Goal: Information Seeking & Learning: Compare options

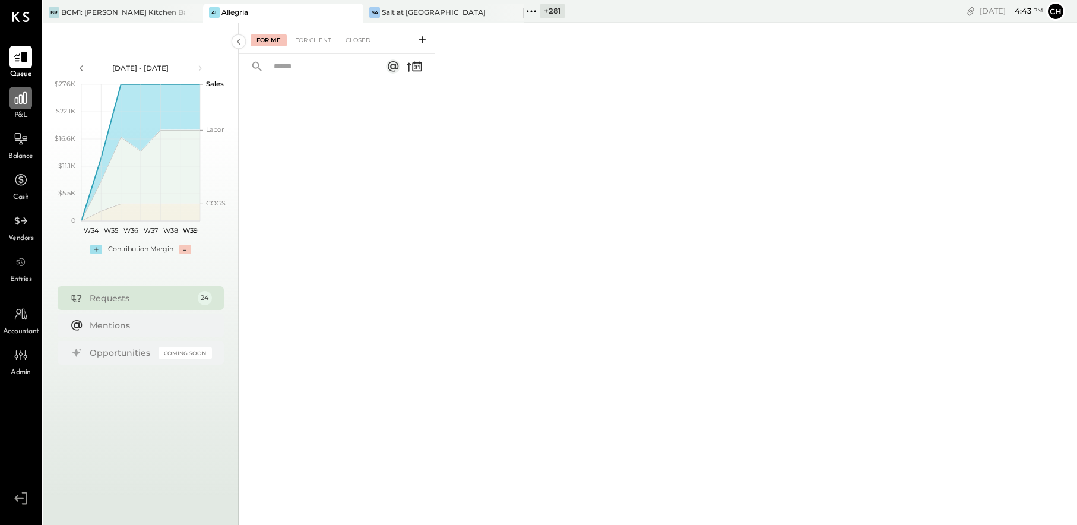
click at [17, 102] on icon at bounding box center [20, 97] width 15 height 15
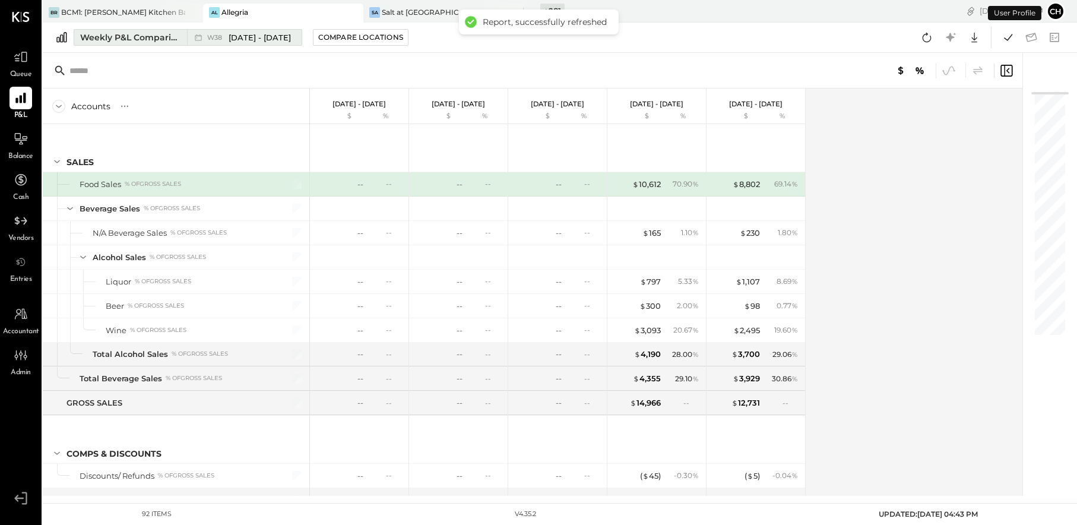
click at [132, 36] on div "Weekly P&L Comparison" at bounding box center [130, 37] width 100 height 12
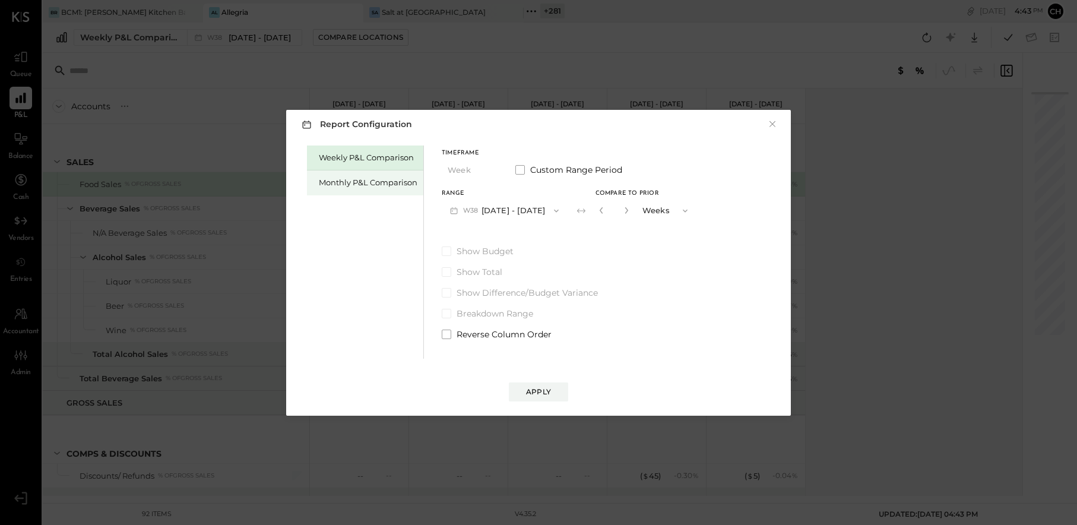
click at [387, 186] on div "Monthly P&L Comparison" at bounding box center [368, 182] width 99 height 11
click at [480, 207] on span "M09" at bounding box center [472, 211] width 18 height 10
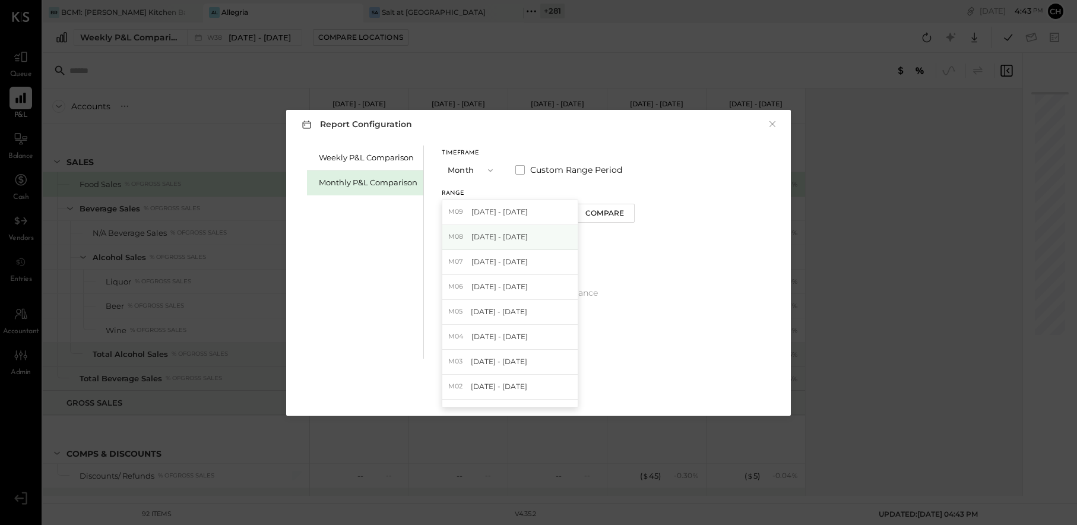
click at [488, 233] on span "[DATE] - [DATE]" at bounding box center [500, 237] width 56 height 10
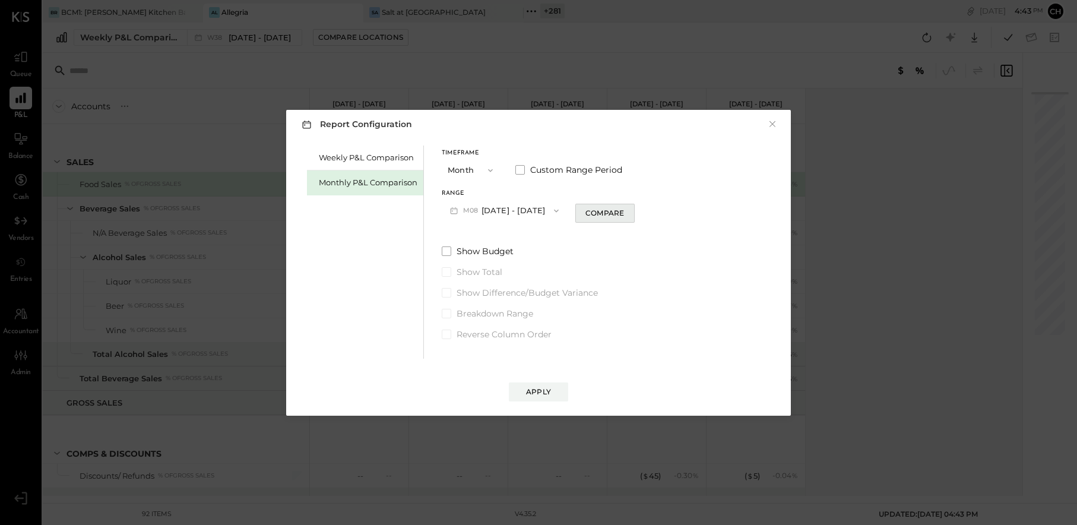
click at [613, 220] on button "Compare" at bounding box center [604, 213] width 59 height 19
click at [625, 209] on button "button" at bounding box center [627, 210] width 10 height 13
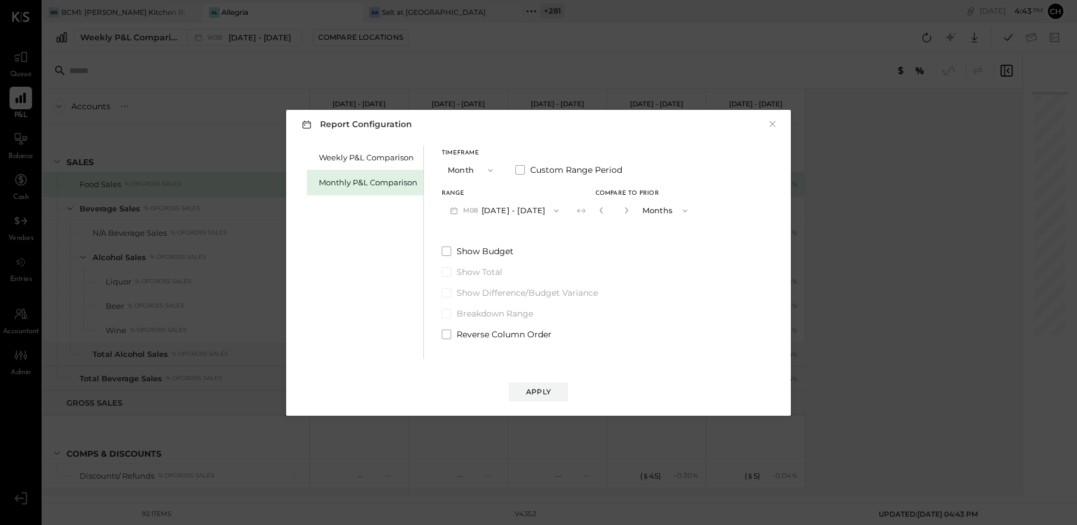
click at [625, 209] on button "button" at bounding box center [627, 210] width 10 height 13
type input "*"
click at [548, 391] on div "Apply" at bounding box center [538, 392] width 25 height 10
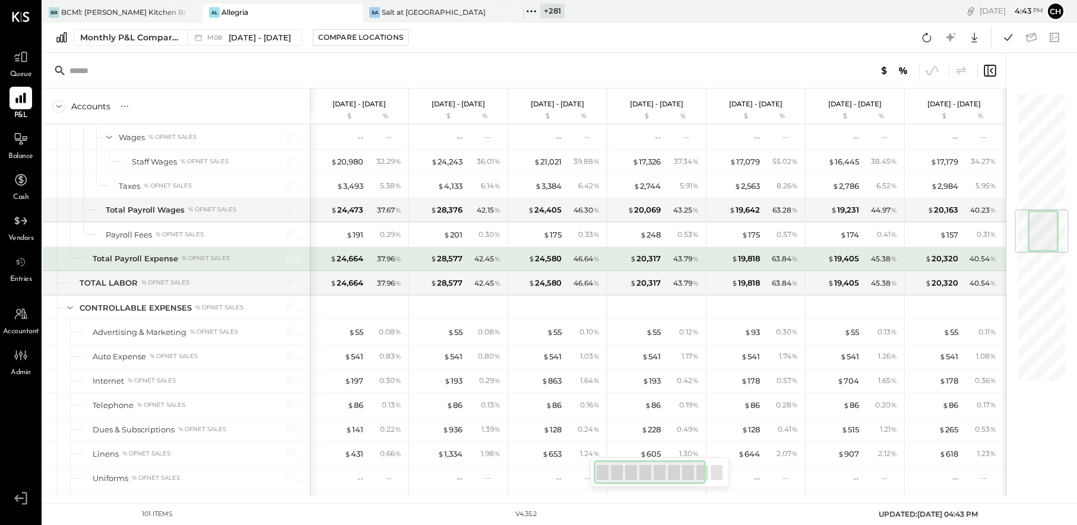
scroll to position [818, 0]
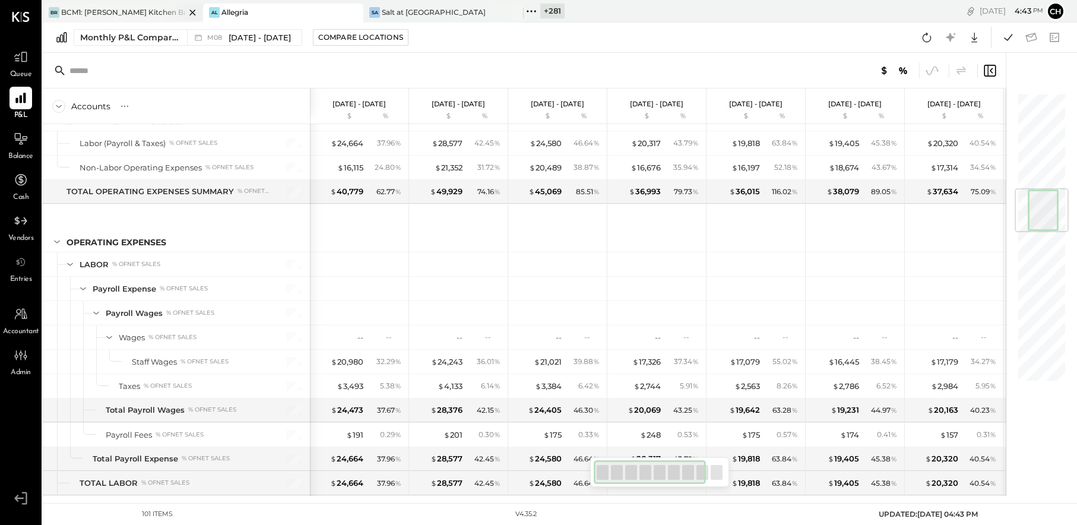
click at [163, 12] on div at bounding box center [183, 12] width 42 height 17
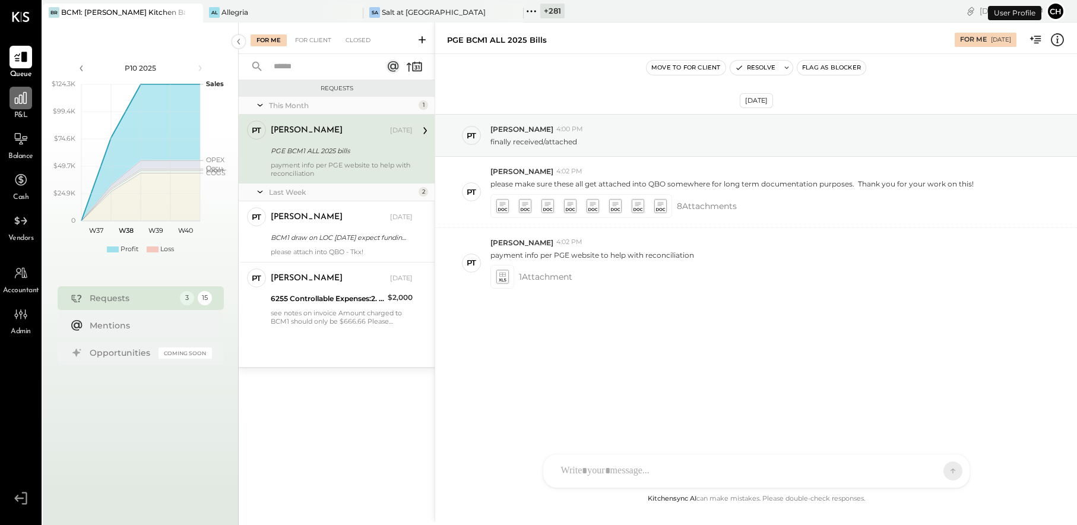
click at [15, 100] on icon at bounding box center [21, 98] width 12 height 12
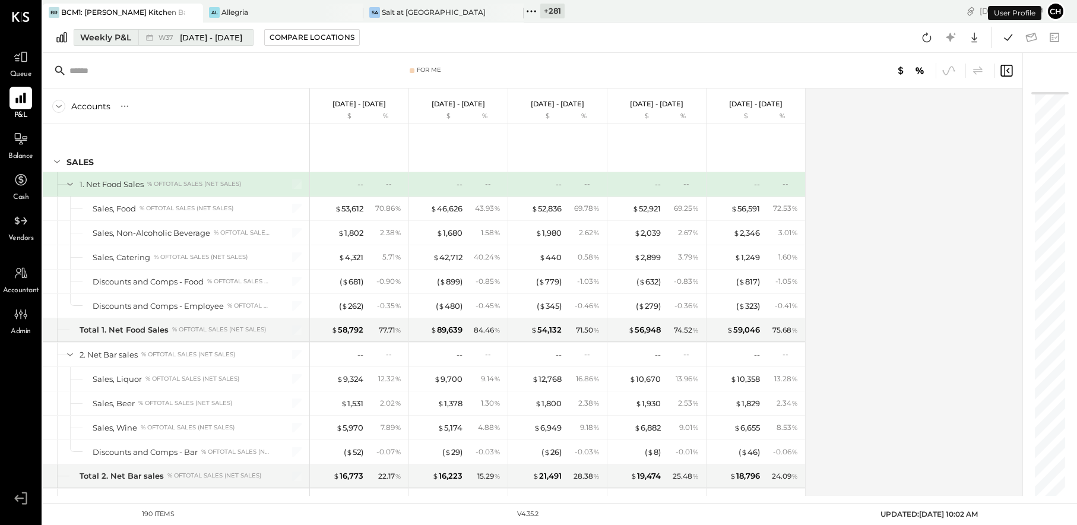
click at [178, 43] on div "W37 [DATE] - [DATE]" at bounding box center [192, 37] width 109 height 15
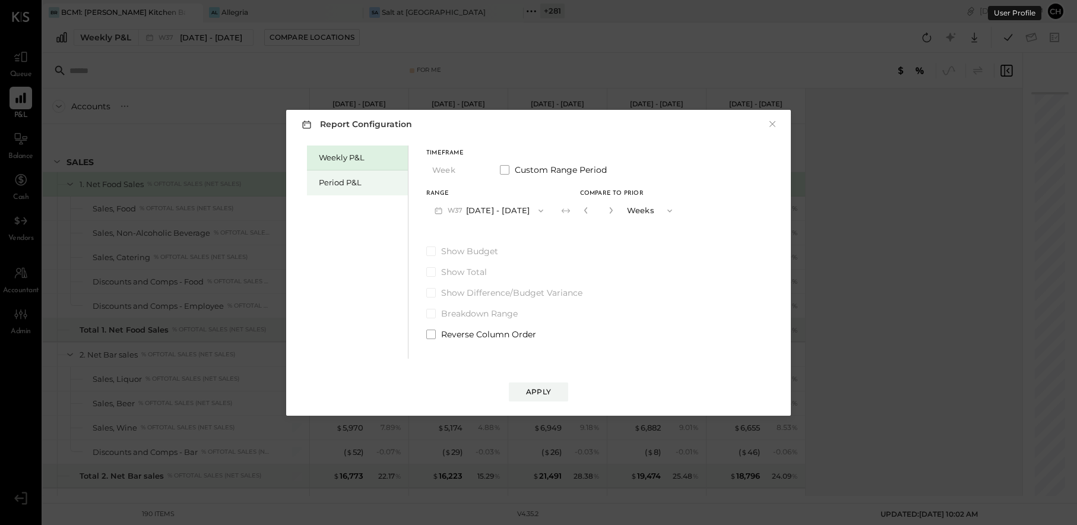
click at [335, 181] on div "Period P&L" at bounding box center [360, 182] width 83 height 11
click at [469, 211] on button "P10 [DATE] - [DATE]" at bounding box center [487, 211] width 122 height 22
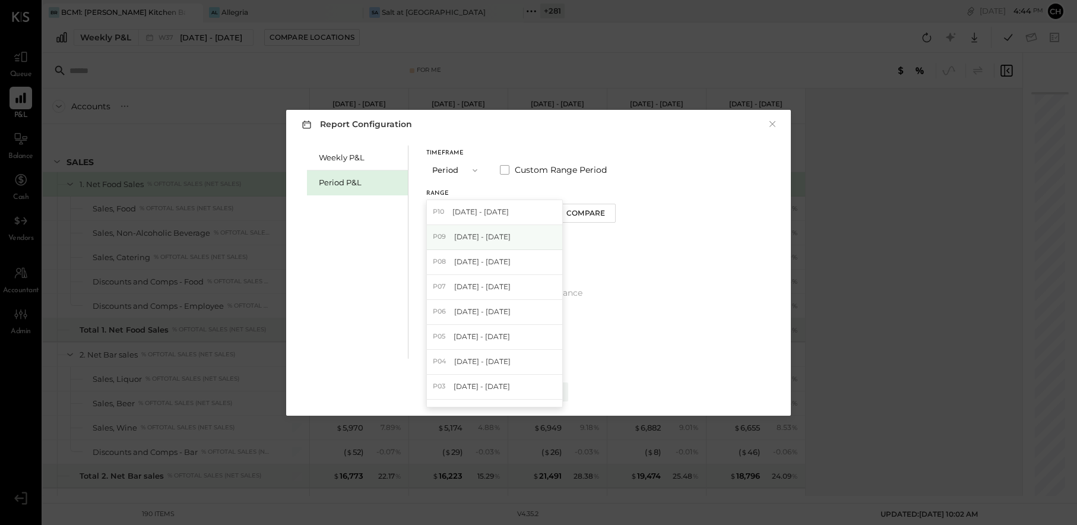
click at [483, 233] on span "[DATE] - [DATE]" at bounding box center [482, 237] width 56 height 10
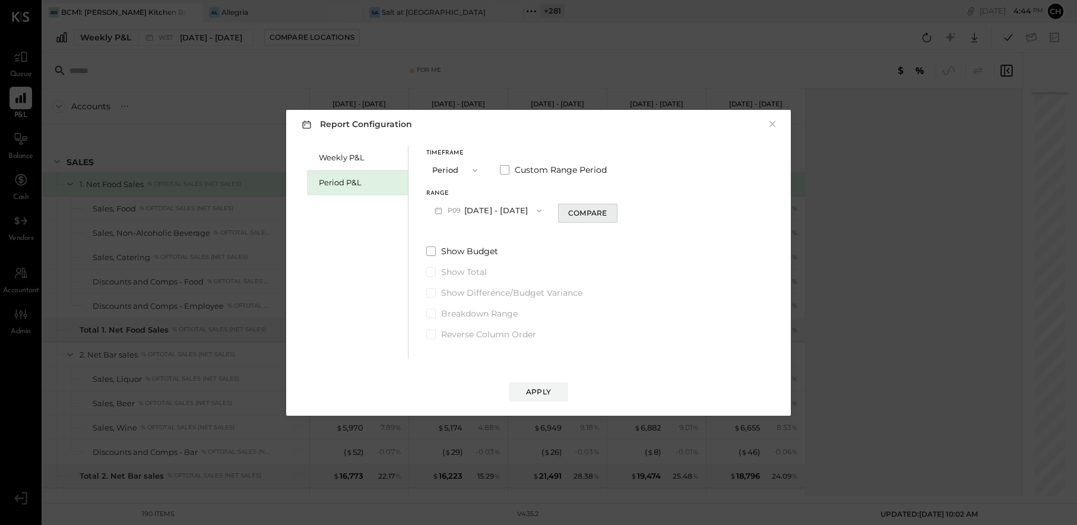
click at [603, 213] on div "Compare" at bounding box center [587, 213] width 39 height 10
click at [614, 207] on button "button" at bounding box center [610, 210] width 10 height 13
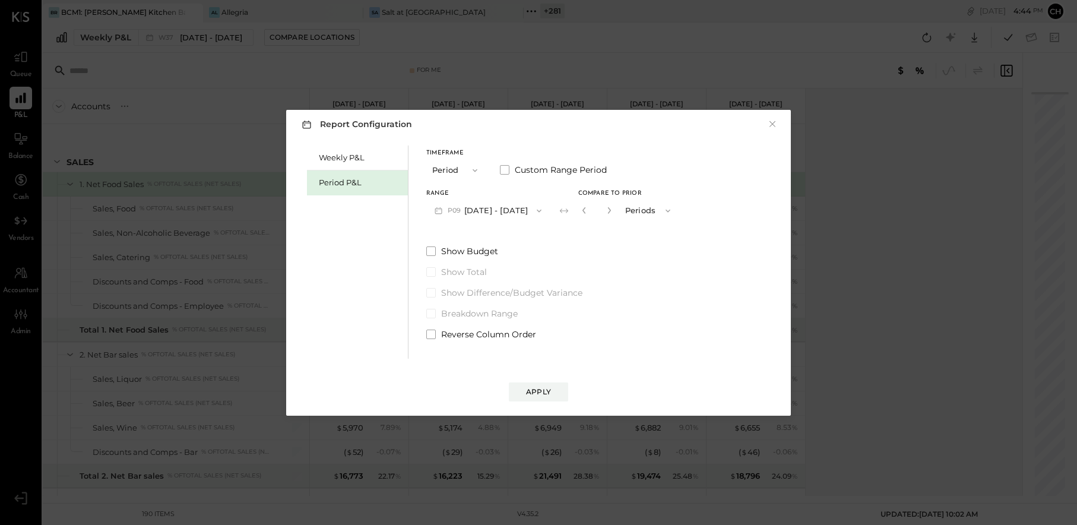
click at [614, 207] on button "button" at bounding box center [610, 210] width 10 height 13
type input "*"
click at [546, 396] on div "Apply" at bounding box center [538, 392] width 25 height 10
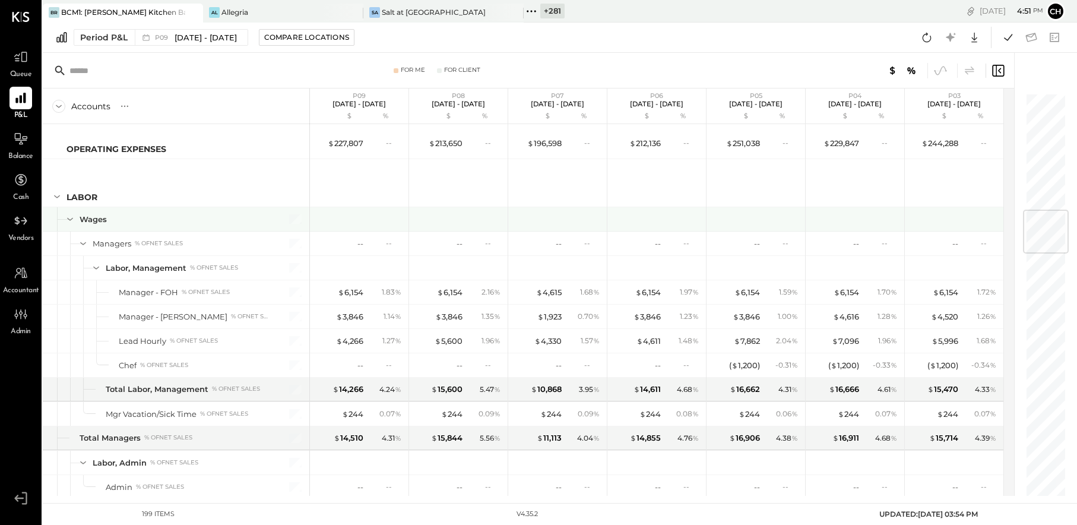
scroll to position [999, 0]
